Goal: Transaction & Acquisition: Purchase product/service

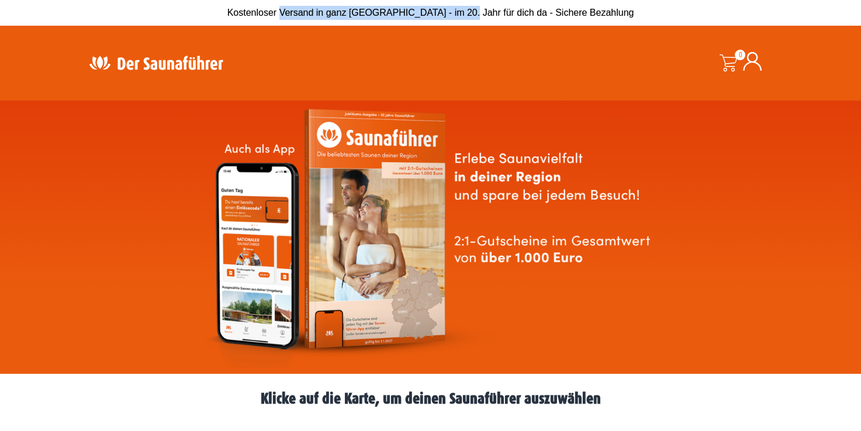
drag, startPoint x: 0, startPoint y: 0, endPoint x: 479, endPoint y: 20, distance: 479.8
click at [479, 20] on div "Kostenloser Versand in ganz [GEOGRAPHIC_DATA] - im 20. Jahr für dich da - Siche…" at bounding box center [430, 13] width 701 height 26
drag, startPoint x: 479, startPoint y: 20, endPoint x: 412, endPoint y: 19, distance: 67.8
click at [412, 19] on div "Kostenloser Versand in ganz [GEOGRAPHIC_DATA] - im 20. Jahr für dich da - Siche…" at bounding box center [431, 13] width 690 height 14
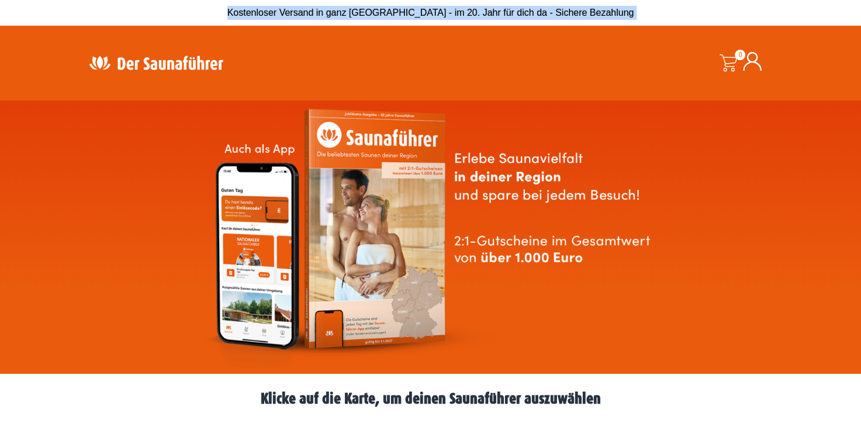
click at [412, 19] on div "Kostenloser Versand in ganz [GEOGRAPHIC_DATA] - im 20. Jahr für dich da - Siche…" at bounding box center [431, 13] width 690 height 14
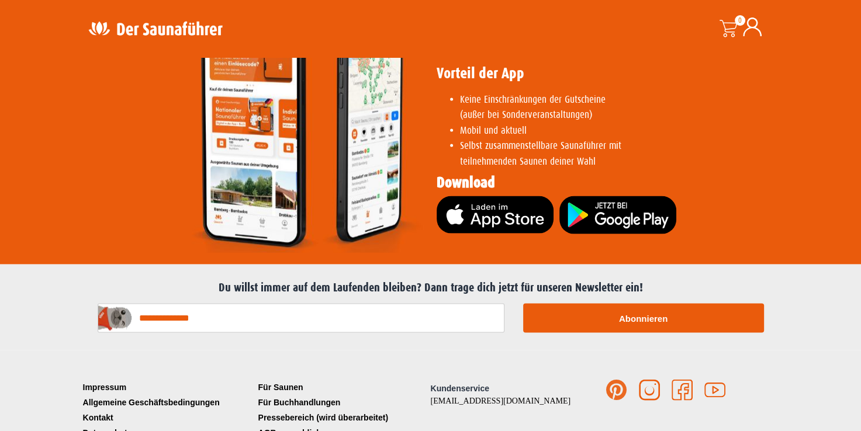
scroll to position [2386, 0]
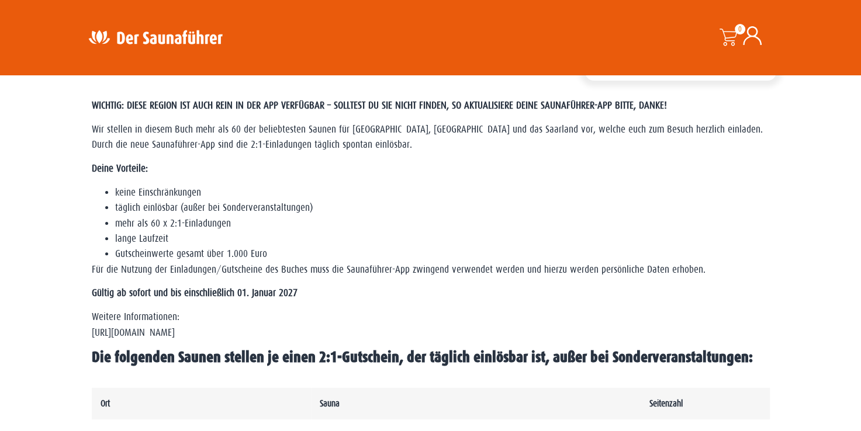
scroll to position [292, 0]
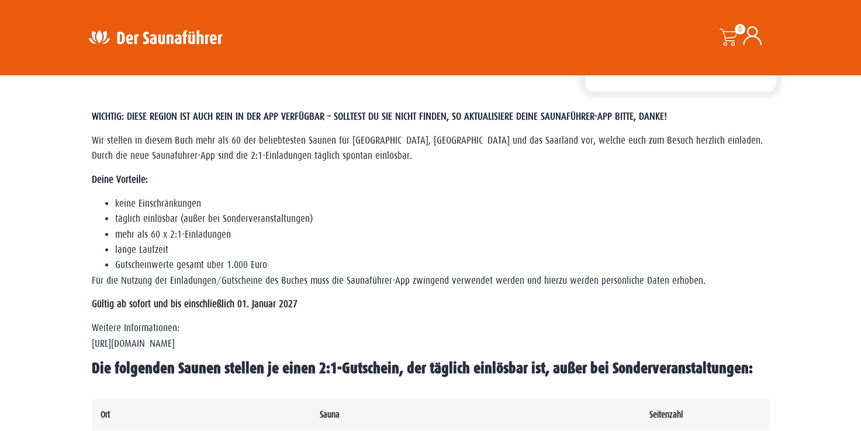
click at [274, 185] on p "Deine Vorteile:" at bounding box center [431, 179] width 678 height 15
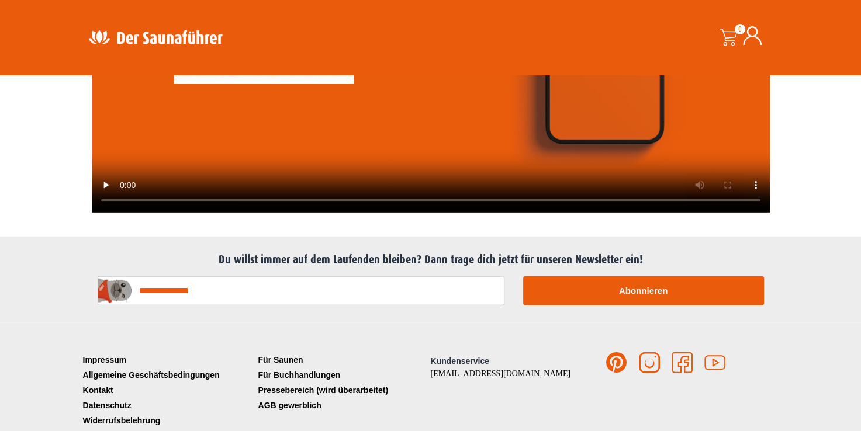
scroll to position [2925, 0]
